Goal: Navigation & Orientation: Find specific page/section

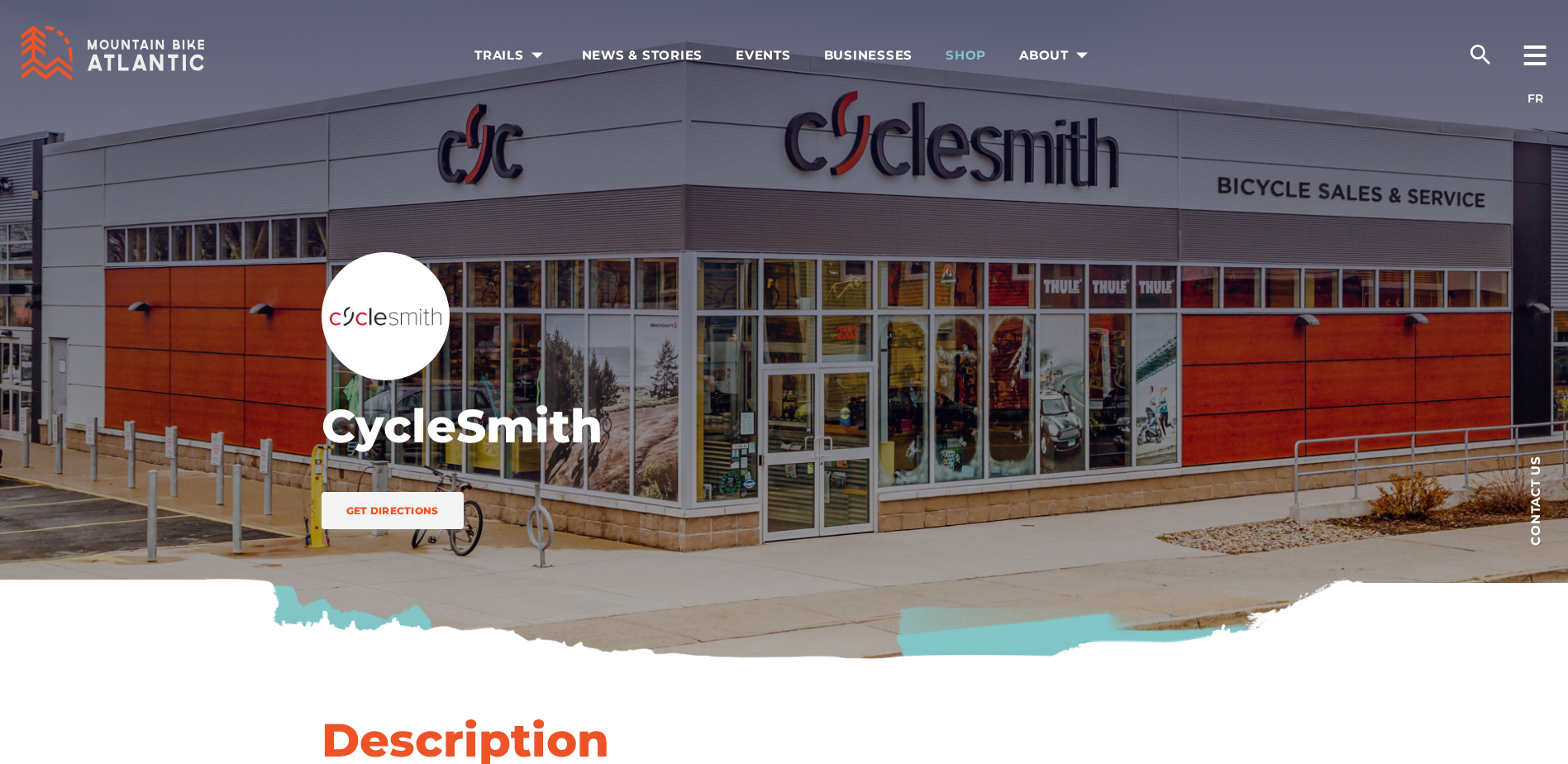
click at [957, 53] on span "Shop" at bounding box center [966, 55] width 40 height 17
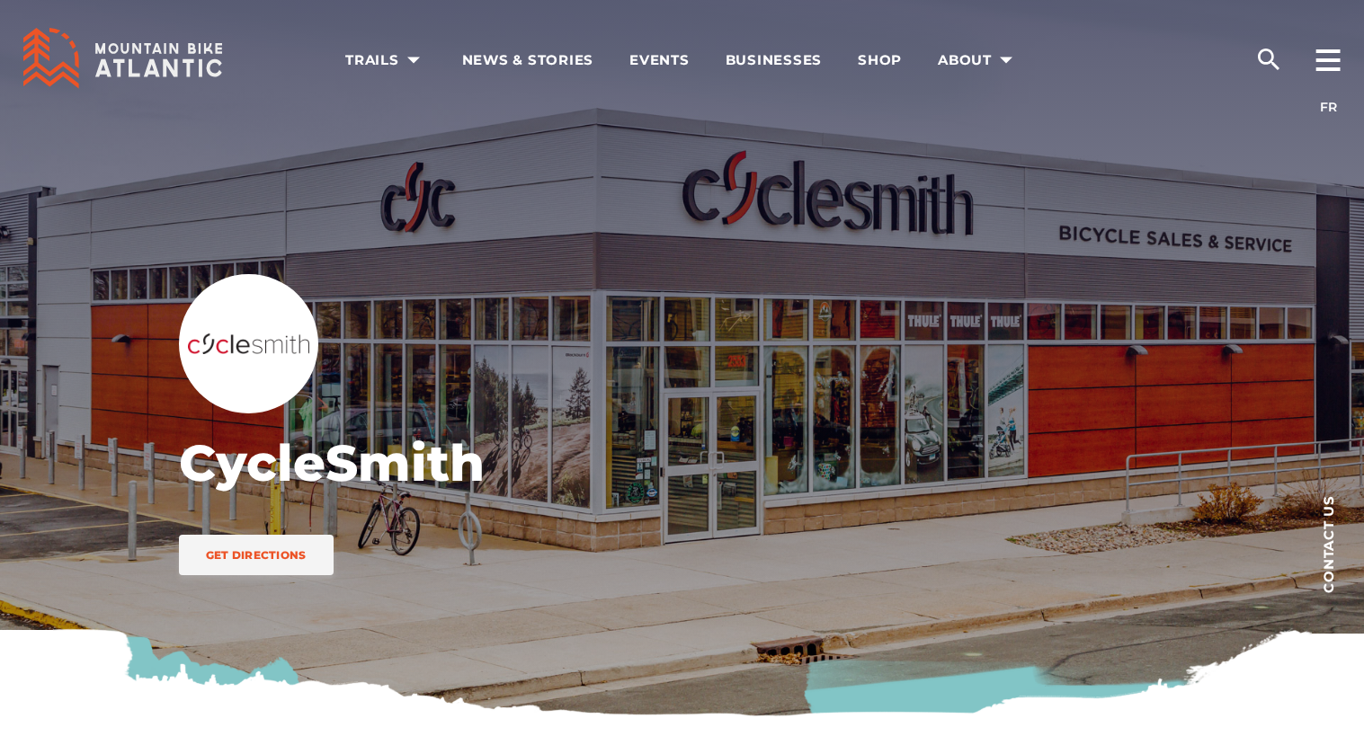
click at [1181, 124] on div "CycleSmith Get Directions" at bounding box center [682, 359] width 1259 height 719
